Goal: Find specific page/section: Find specific page/section

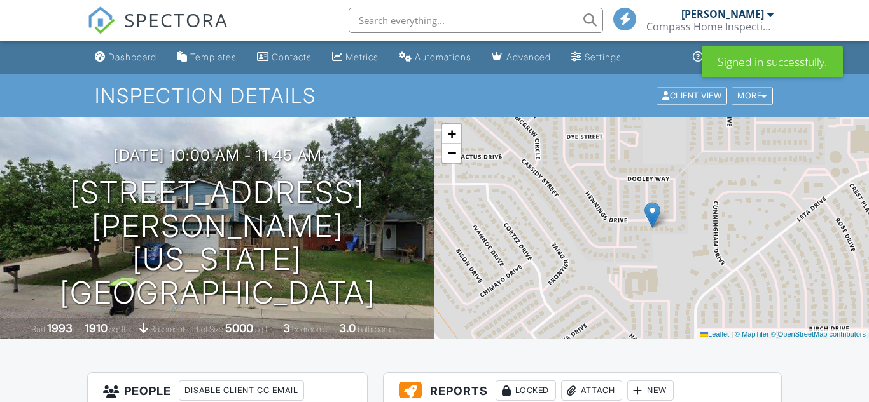
click at [127, 58] on div "Dashboard" at bounding box center [132, 56] width 48 height 11
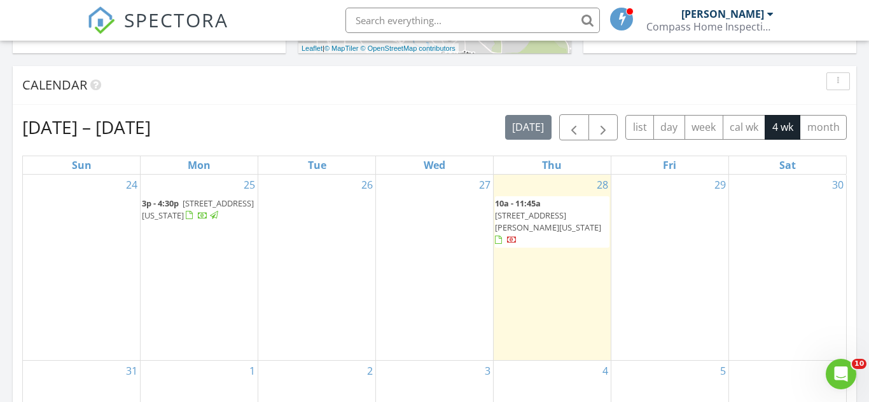
scroll to position [499, 0]
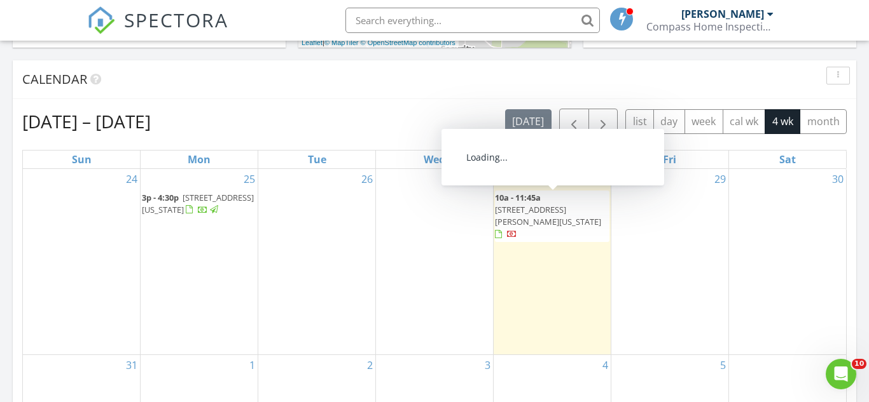
click at [575, 204] on span "[STREET_ADDRESS][PERSON_NAME][US_STATE]" at bounding box center [548, 216] width 106 height 24
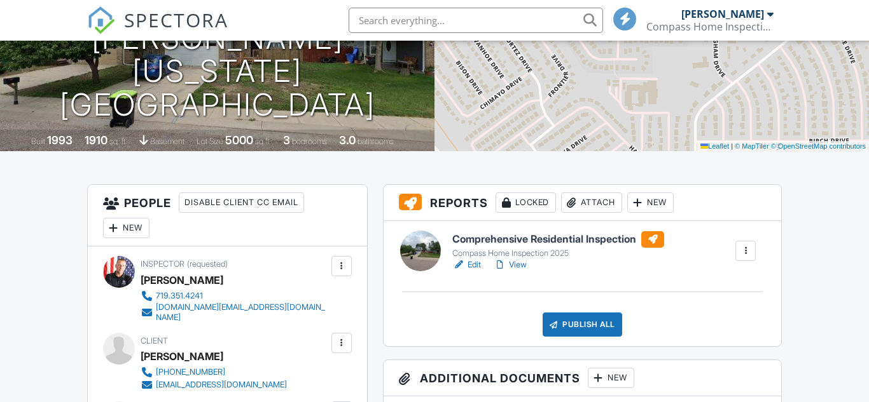
click at [550, 241] on h6 "Comprehensive Residential Inspection" at bounding box center [558, 239] width 212 height 17
